Goal: Task Accomplishment & Management: Use online tool/utility

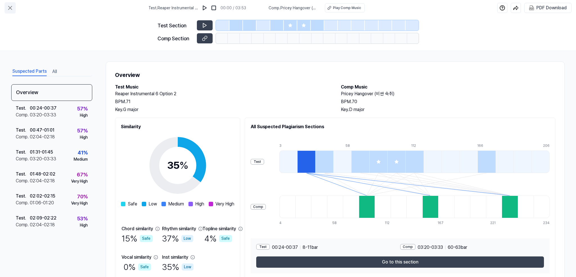
click at [10, 7] on icon at bounding box center [10, 8] width 7 height 7
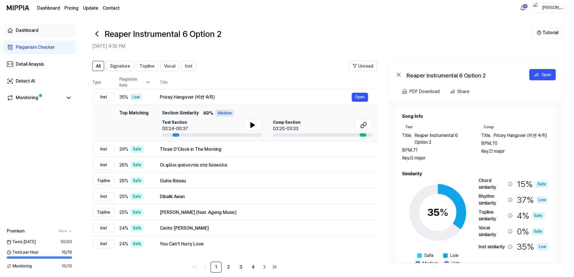
click at [24, 27] on div "Dashboard" at bounding box center [27, 30] width 23 height 7
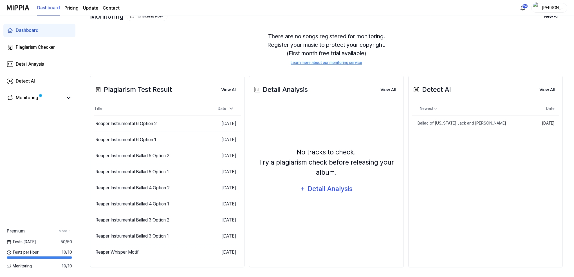
scroll to position [41, 0]
click at [144, 121] on div "Reaper Instrumental 6 Option 2" at bounding box center [125, 123] width 61 height 7
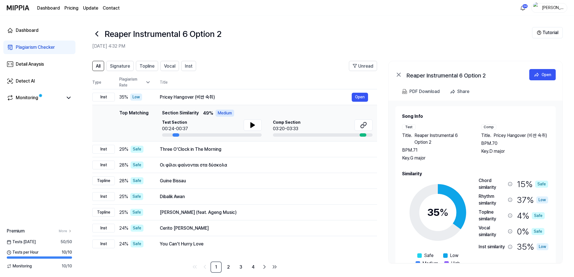
click at [97, 33] on icon at bounding box center [97, 34] width 2 height 5
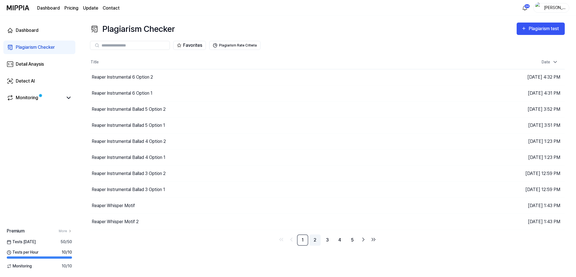
click at [314, 238] on link "2" at bounding box center [314, 239] width 11 height 11
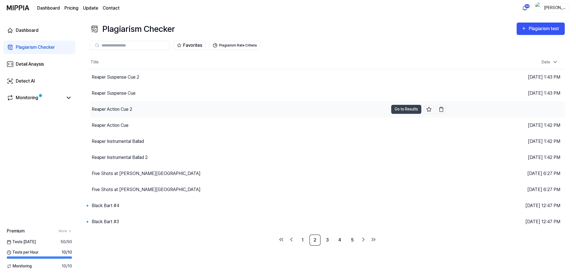
click at [116, 107] on div "Reaper Action Cue 2" at bounding box center [112, 109] width 41 height 7
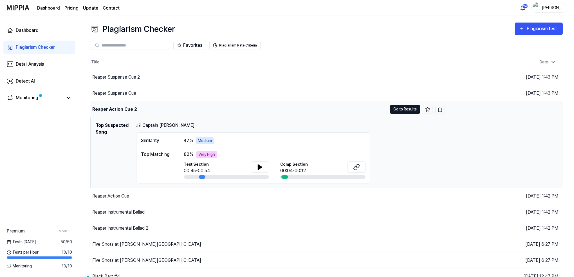
click at [396, 108] on button "Go to Results" at bounding box center [405, 109] width 30 height 9
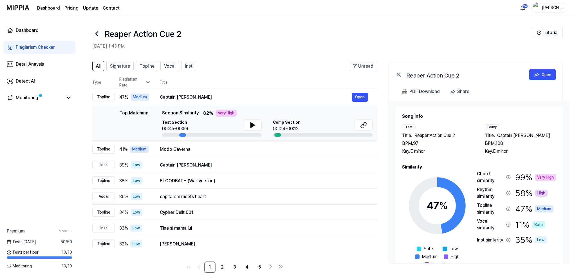
click at [95, 33] on icon at bounding box center [96, 33] width 9 height 9
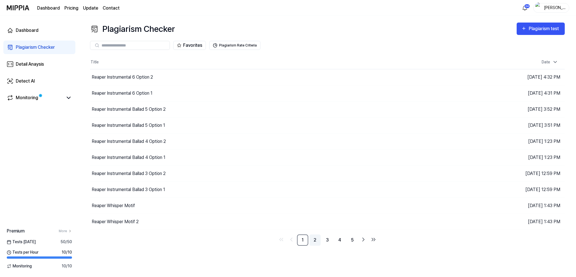
click at [314, 240] on link "2" at bounding box center [314, 239] width 11 height 11
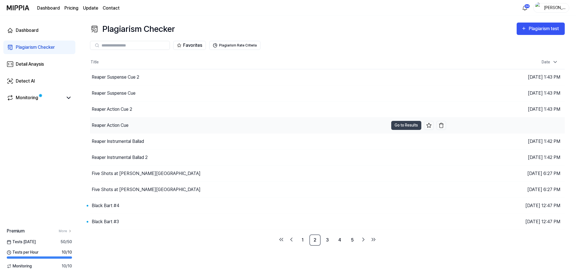
click at [117, 122] on div "Reaper Action Cue" at bounding box center [110, 125] width 37 height 7
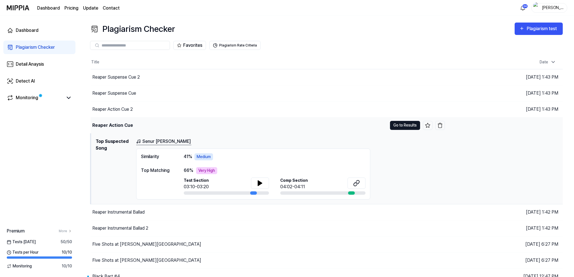
click at [411, 124] on button "Go to Results" at bounding box center [405, 125] width 30 height 9
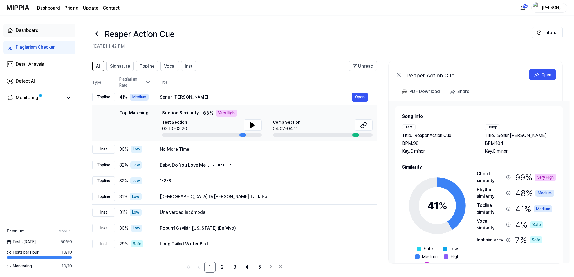
click at [24, 28] on div "Dashboard" at bounding box center [27, 30] width 23 height 7
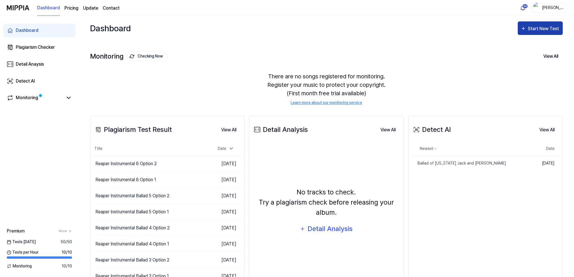
click at [542, 27] on div "Start New Test" at bounding box center [544, 28] width 32 height 7
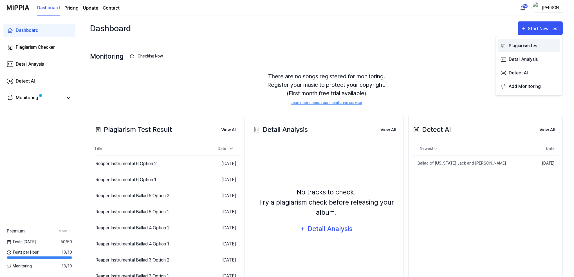
click at [523, 46] on div "Plagiarism test" at bounding box center [533, 45] width 49 height 7
click at [514, 44] on div "Plagiarism test" at bounding box center [533, 45] width 49 height 7
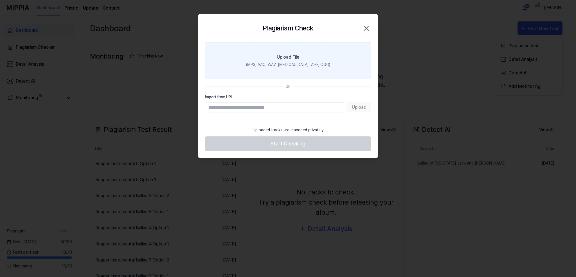
click at [277, 63] on div "(MP3, AAC, WAV, FLAC, AIFF, OGG)" at bounding box center [288, 65] width 84 height 6
click at [0, 0] on input "Upload File (MP3, AAC, WAV, FLAC, AIFF, OGG)" at bounding box center [0, 0] width 0 height 0
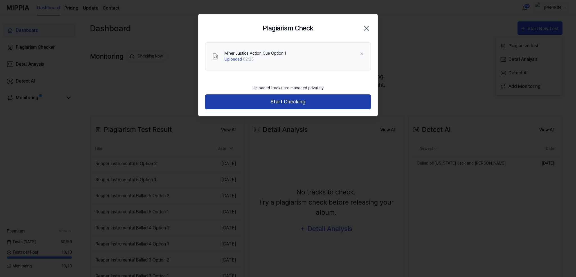
click at [287, 100] on button "Start Checking" at bounding box center [288, 101] width 166 height 15
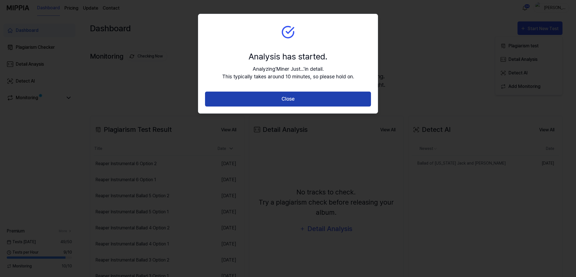
click at [290, 99] on button "Close" at bounding box center [288, 98] width 166 height 15
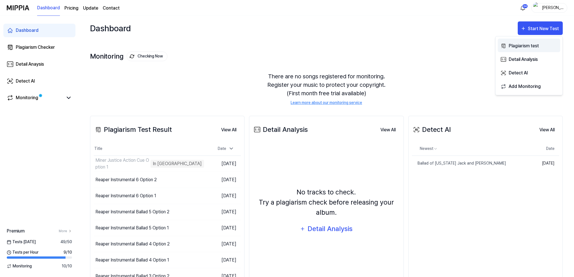
click at [513, 46] on div "Plagiarism test" at bounding box center [533, 45] width 49 height 7
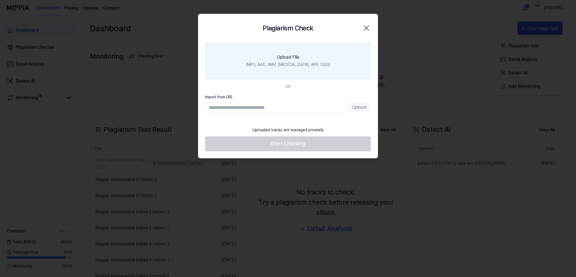
click at [290, 61] on label "Upload File (MP3, AAC, WAV, FLAC, AIFF, OGG)" at bounding box center [288, 60] width 166 height 37
click at [0, 0] on input "Upload File (MP3, AAC, WAV, FLAC, AIFF, OGG)" at bounding box center [0, 0] width 0 height 0
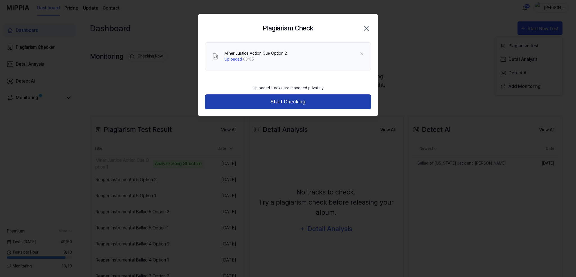
click at [276, 101] on button "Start Checking" at bounding box center [288, 101] width 166 height 15
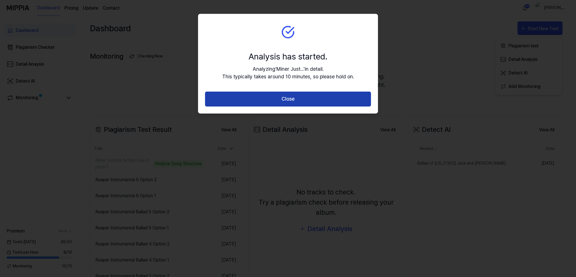
click at [291, 99] on button "Close" at bounding box center [288, 98] width 166 height 15
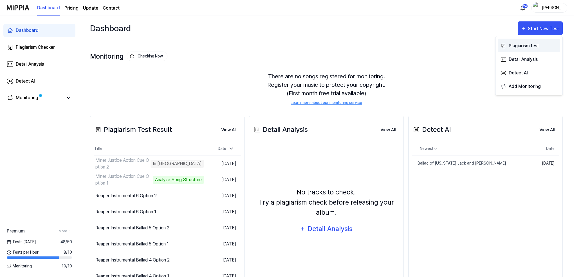
click at [525, 44] on div "Plagiarism test" at bounding box center [533, 45] width 49 height 7
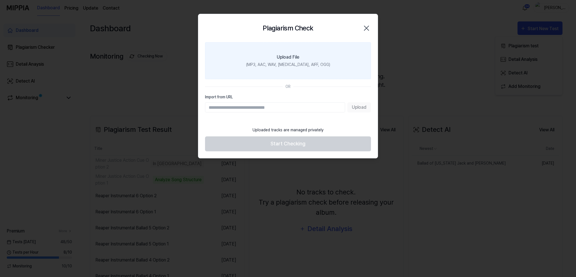
click at [287, 59] on div "Upload File" at bounding box center [288, 57] width 23 height 7
click at [0, 0] on input "Upload File (MP3, AAC, WAV, FLAC, AIFF, OGG)" at bounding box center [0, 0] width 0 height 0
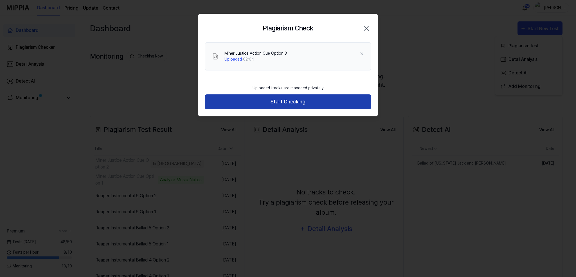
click at [285, 102] on button "Start Checking" at bounding box center [288, 101] width 166 height 15
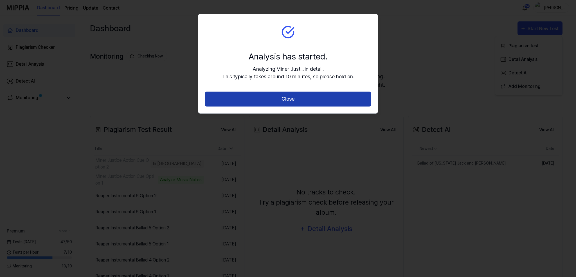
click at [287, 95] on button "Close" at bounding box center [288, 98] width 166 height 15
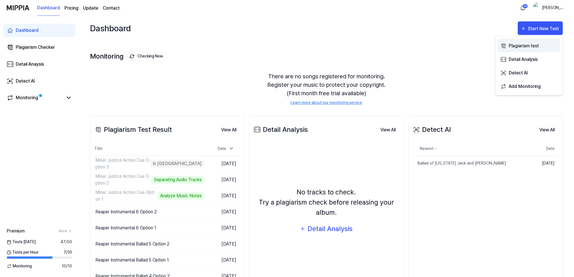
click at [521, 45] on div "Plagiarism test" at bounding box center [533, 45] width 49 height 7
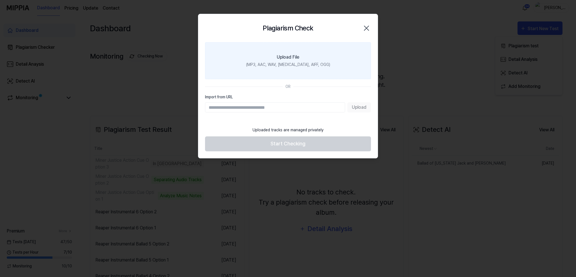
click at [286, 63] on div "(MP3, AAC, WAV, FLAC, AIFF, OGG)" at bounding box center [288, 65] width 84 height 6
click at [0, 0] on input "Upload File (MP3, AAC, WAV, FLAC, AIFF, OGG)" at bounding box center [0, 0] width 0 height 0
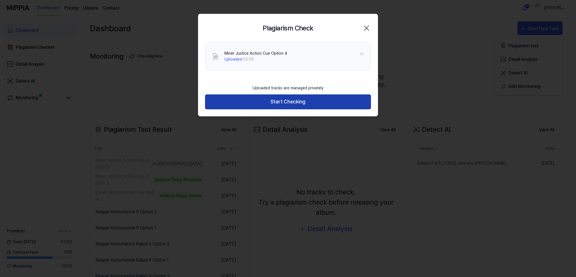
click at [283, 100] on button "Start Checking" at bounding box center [288, 101] width 166 height 15
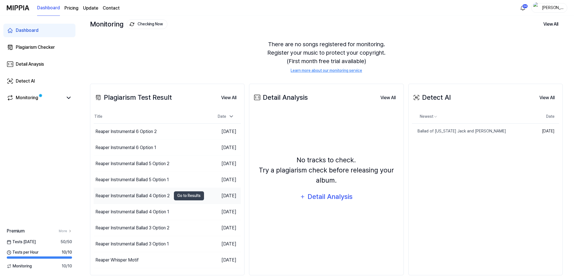
scroll to position [41, 0]
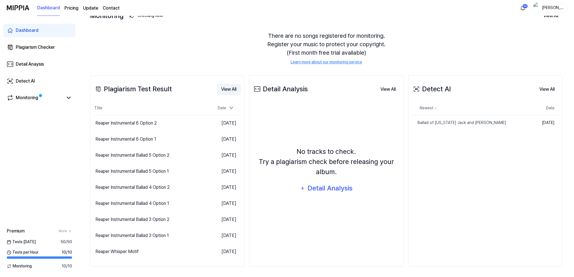
click at [229, 90] on button "View All" at bounding box center [229, 89] width 24 height 11
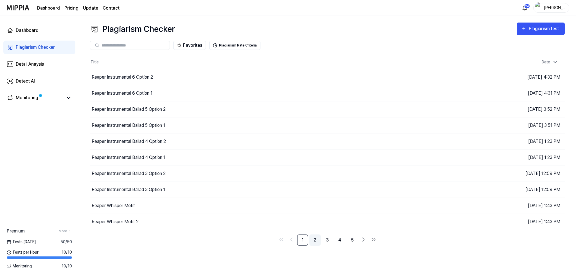
click at [314, 237] on link "2" at bounding box center [314, 239] width 11 height 11
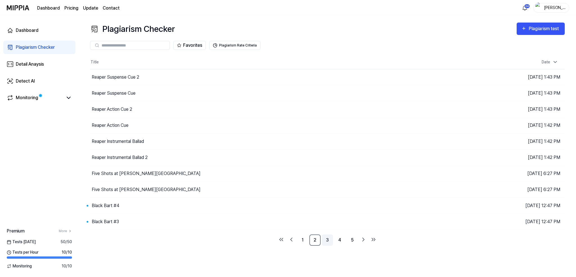
click at [326, 238] on link "3" at bounding box center [327, 239] width 11 height 11
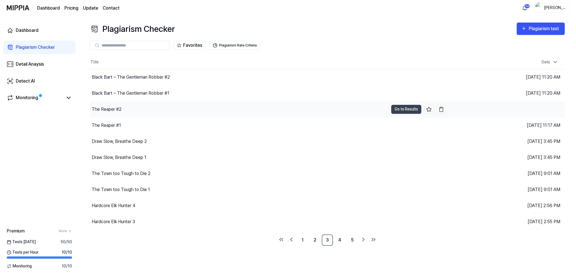
click at [108, 108] on div "The Reaper #2" at bounding box center [107, 109] width 30 height 7
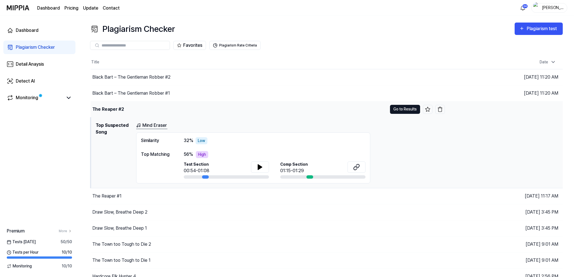
click at [408, 108] on button "Go to Results" at bounding box center [405, 109] width 30 height 9
